Goal: Task Accomplishment & Management: Use online tool/utility

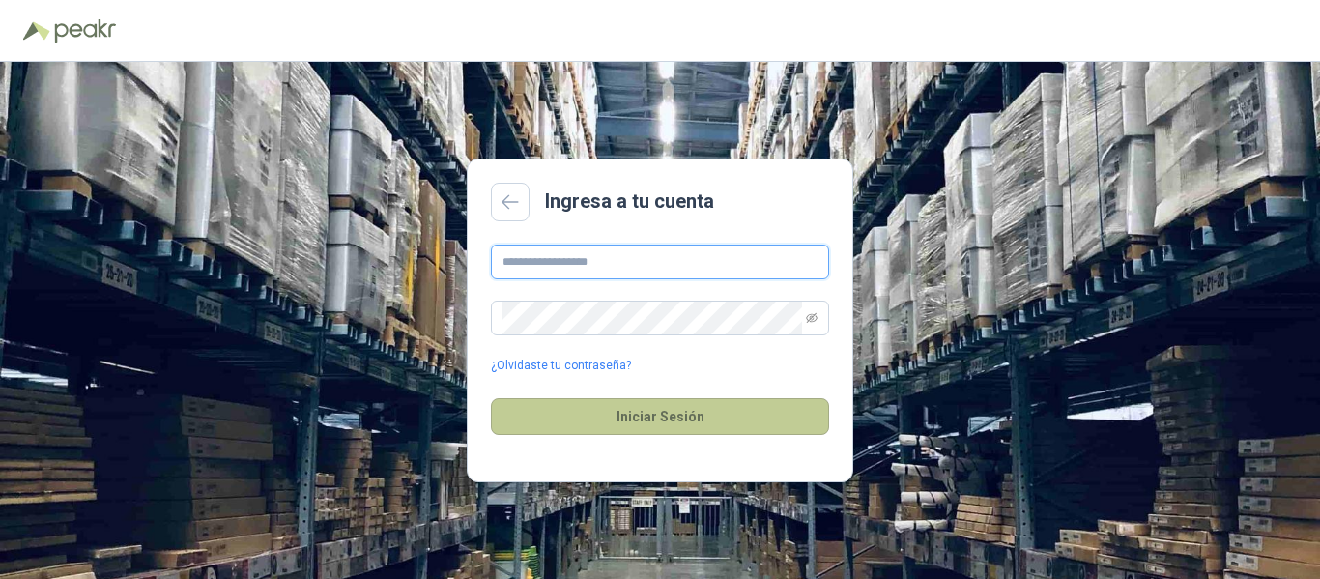
type input "**********"
click at [653, 418] on button "Iniciar Sesión" at bounding box center [660, 416] width 338 height 37
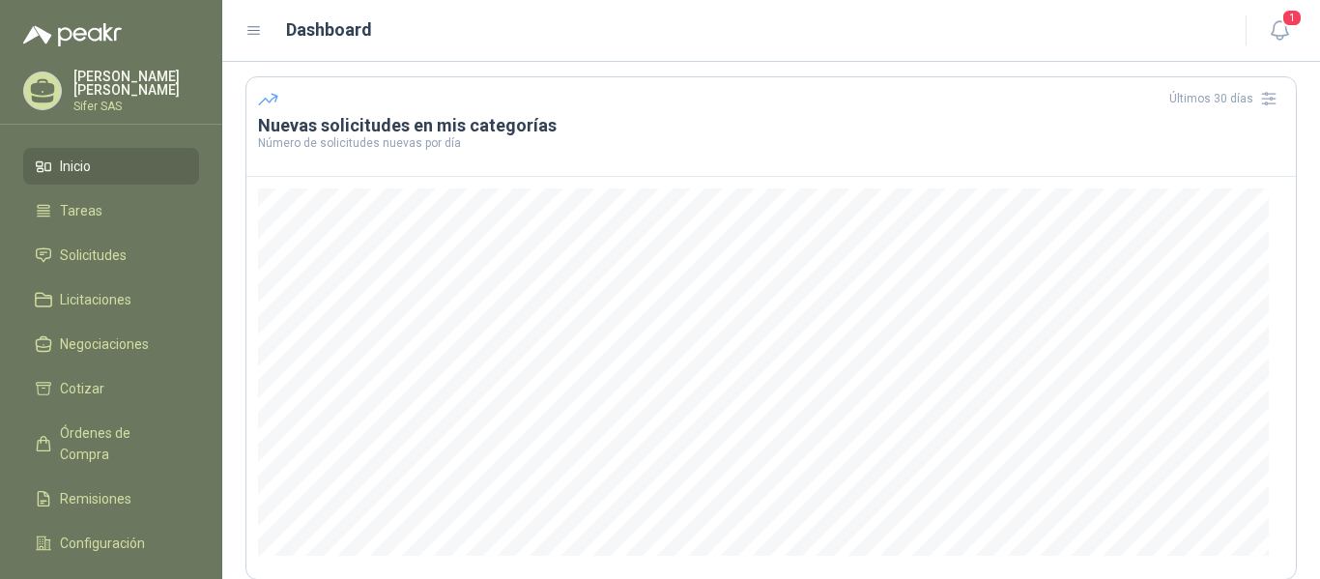
scroll to position [97, 0]
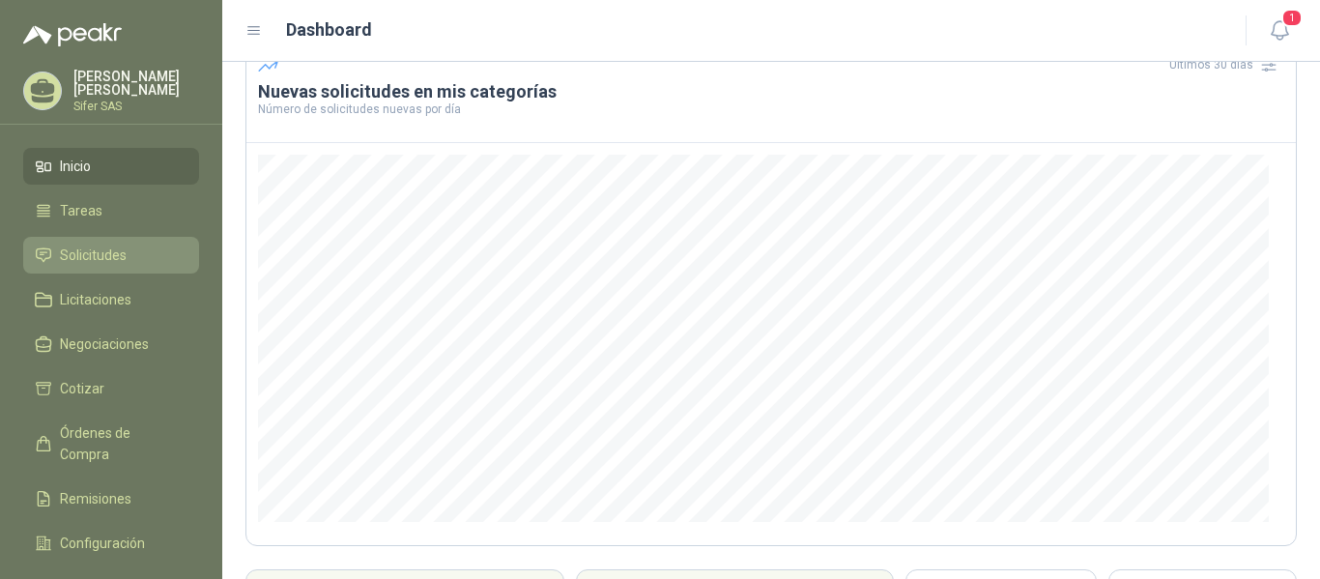
click at [130, 248] on li "Solicitudes" at bounding box center [111, 254] width 153 height 21
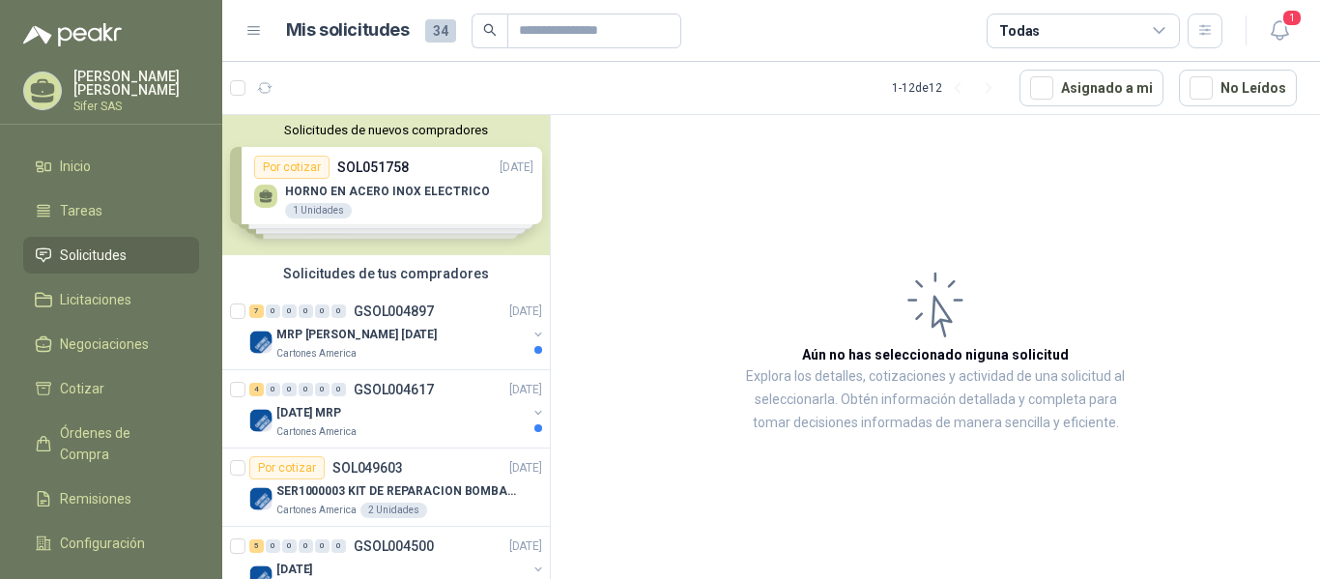
click at [414, 236] on div "Solicitudes de nuevos compradores Por cotizar SOL051758 [DATE] HORNO EN ACERO I…" at bounding box center [386, 185] width 328 height 140
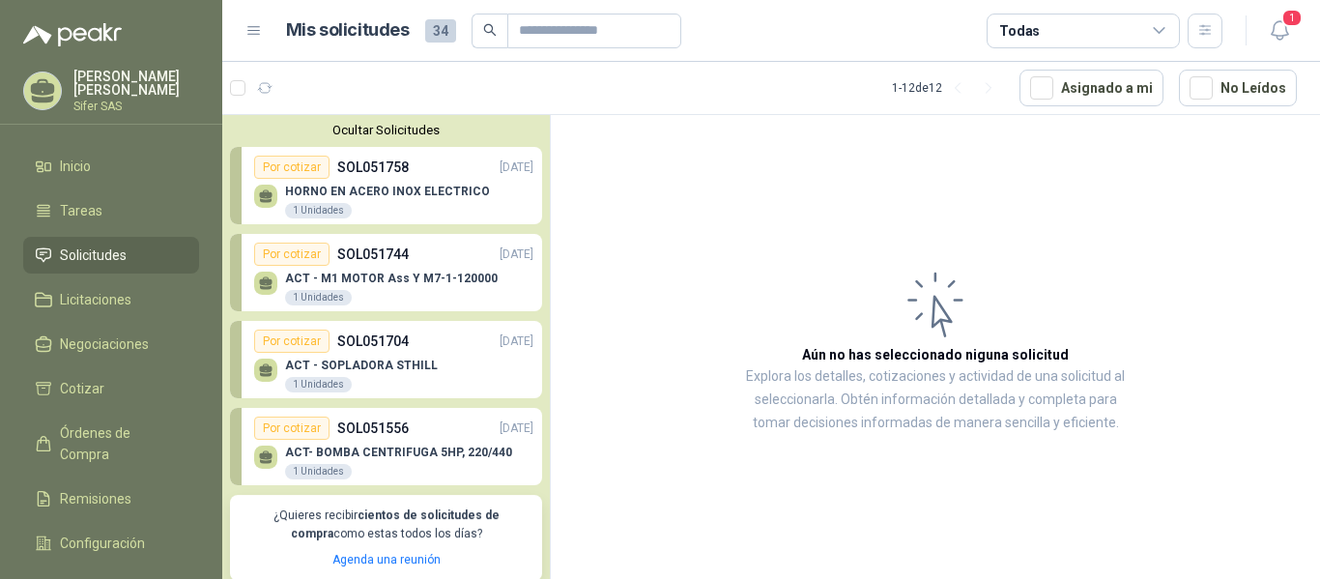
click at [411, 185] on div "HORNO EN ACERO INOX ELECTRICO 1 Unidades" at bounding box center [393, 199] width 279 height 41
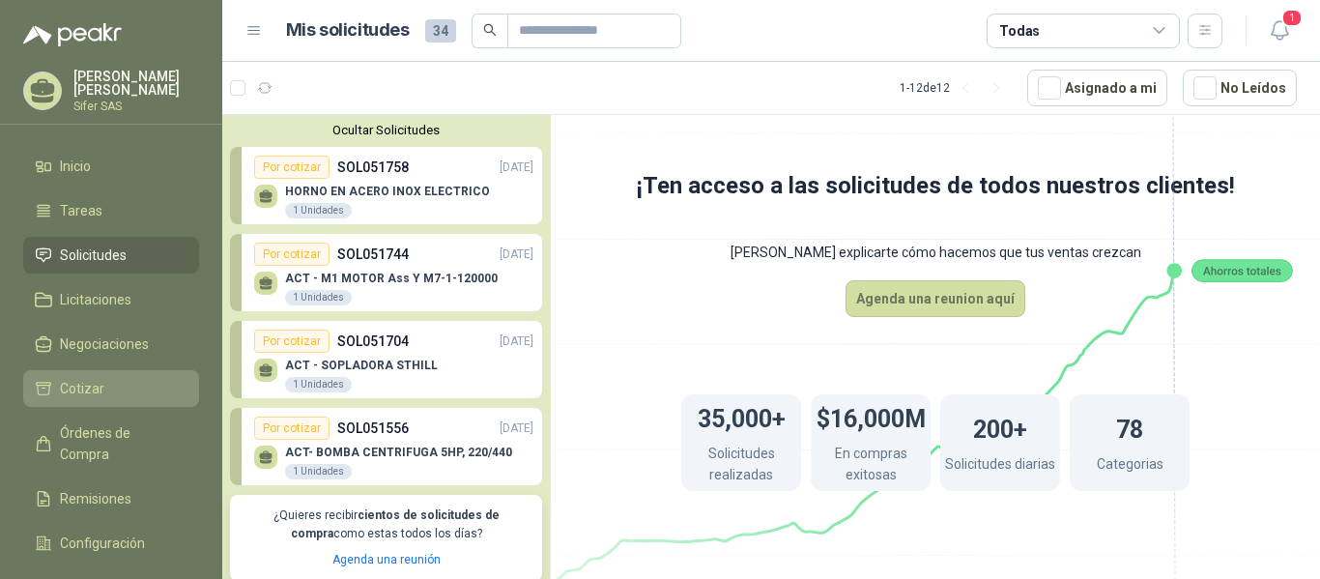
click at [86, 384] on span "Cotizar" at bounding box center [82, 388] width 44 height 21
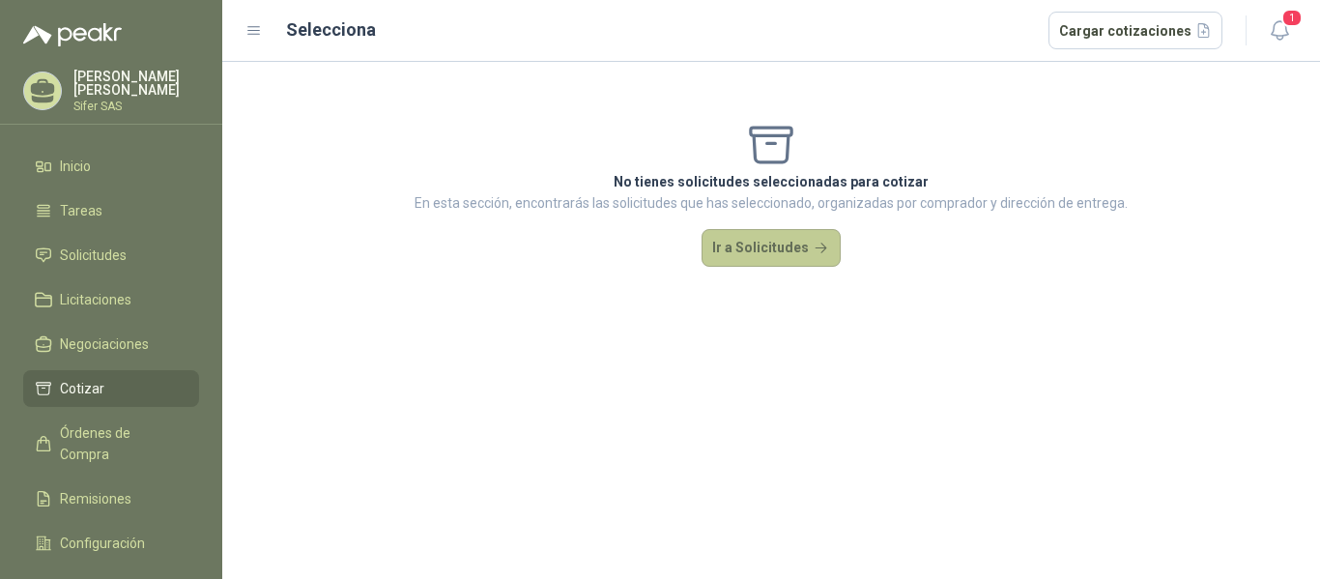
click at [777, 254] on button "Ir a Solicitudes" at bounding box center [771, 248] width 139 height 39
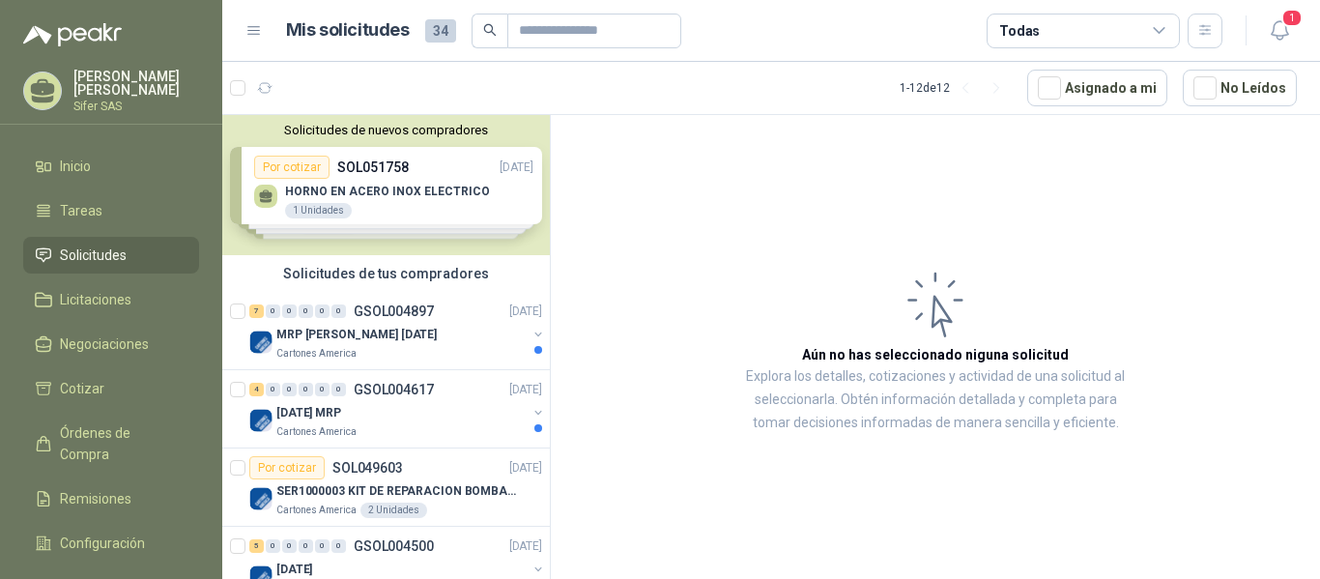
click at [394, 231] on div "Solicitudes de nuevos compradores Por cotizar SOL051758 [DATE] HORNO EN ACERO I…" at bounding box center [386, 185] width 328 height 140
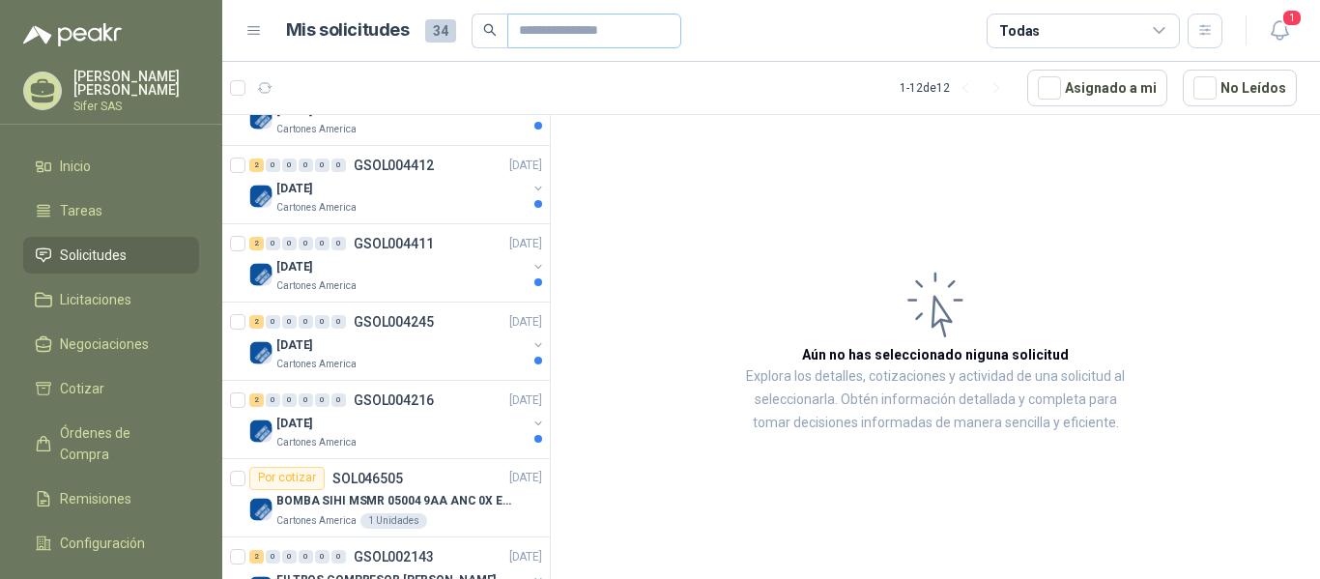
scroll to position [966, 0]
